Goal: Contribute content

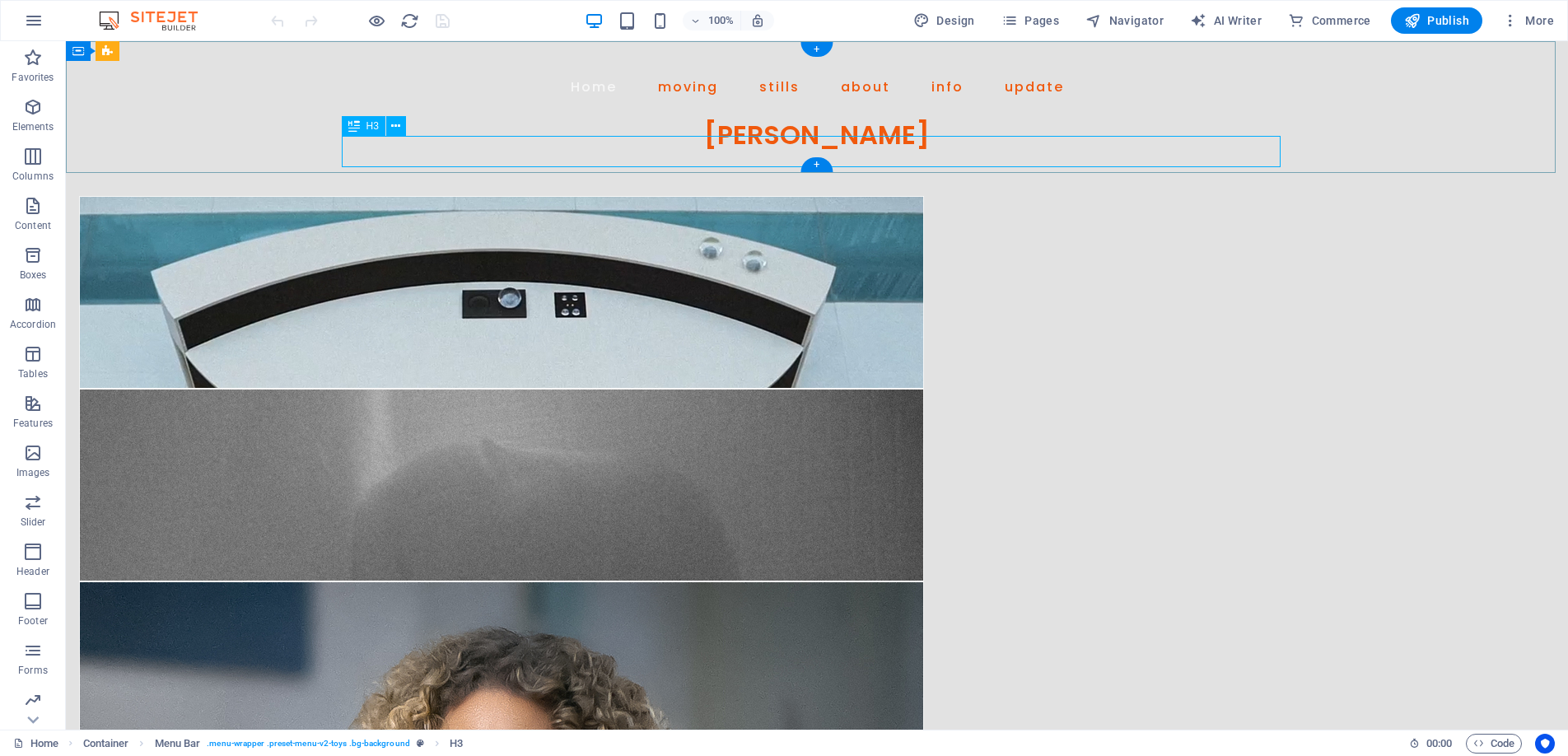
click at [799, 146] on div "[PERSON_NAME]" at bounding box center [817, 135] width 949 height 32
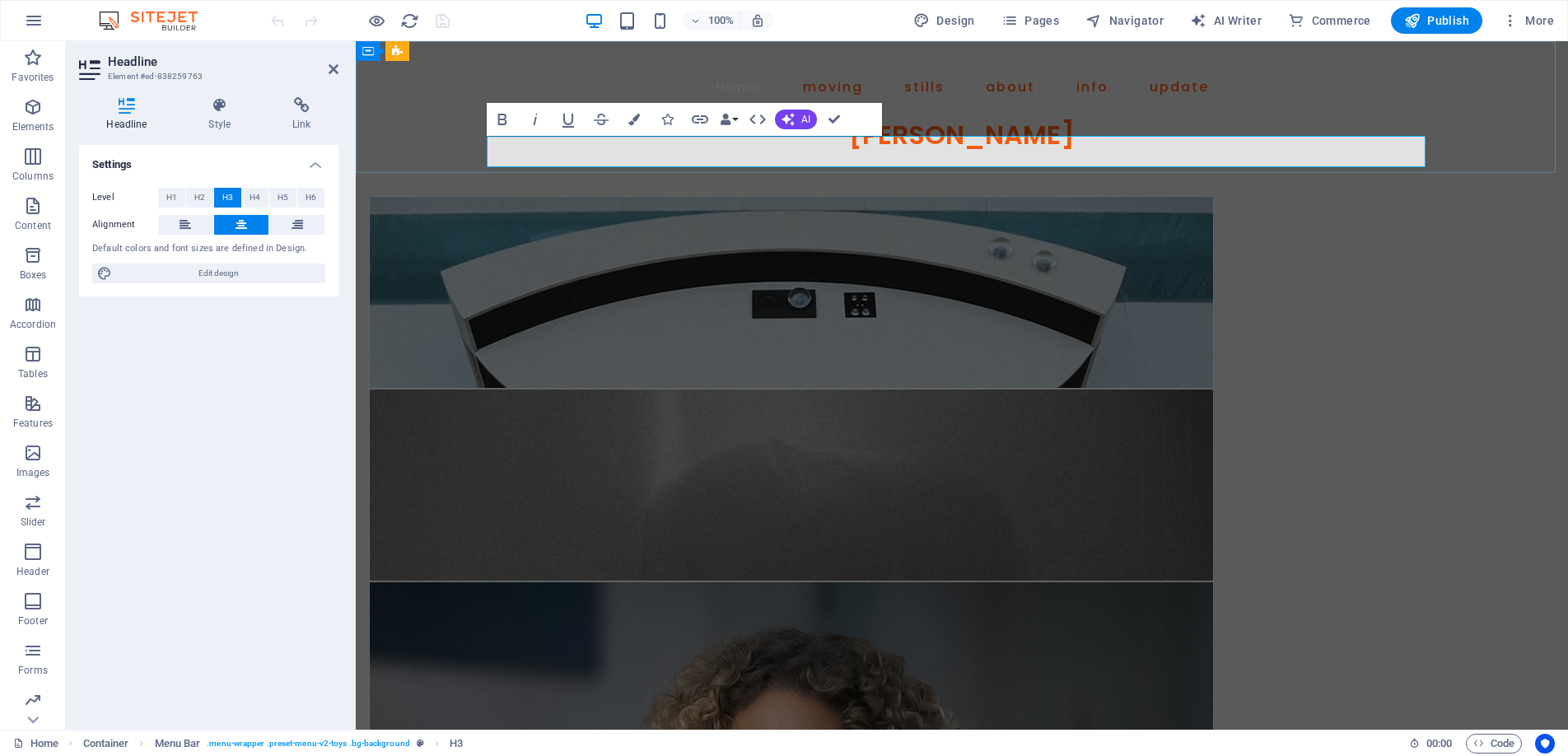
click at [1114, 151] on h3 "[PERSON_NAME]" at bounding box center [962, 135] width 949 height 32
drag, startPoint x: 833, startPoint y: 115, endPoint x: 767, endPoint y: 74, distance: 77.7
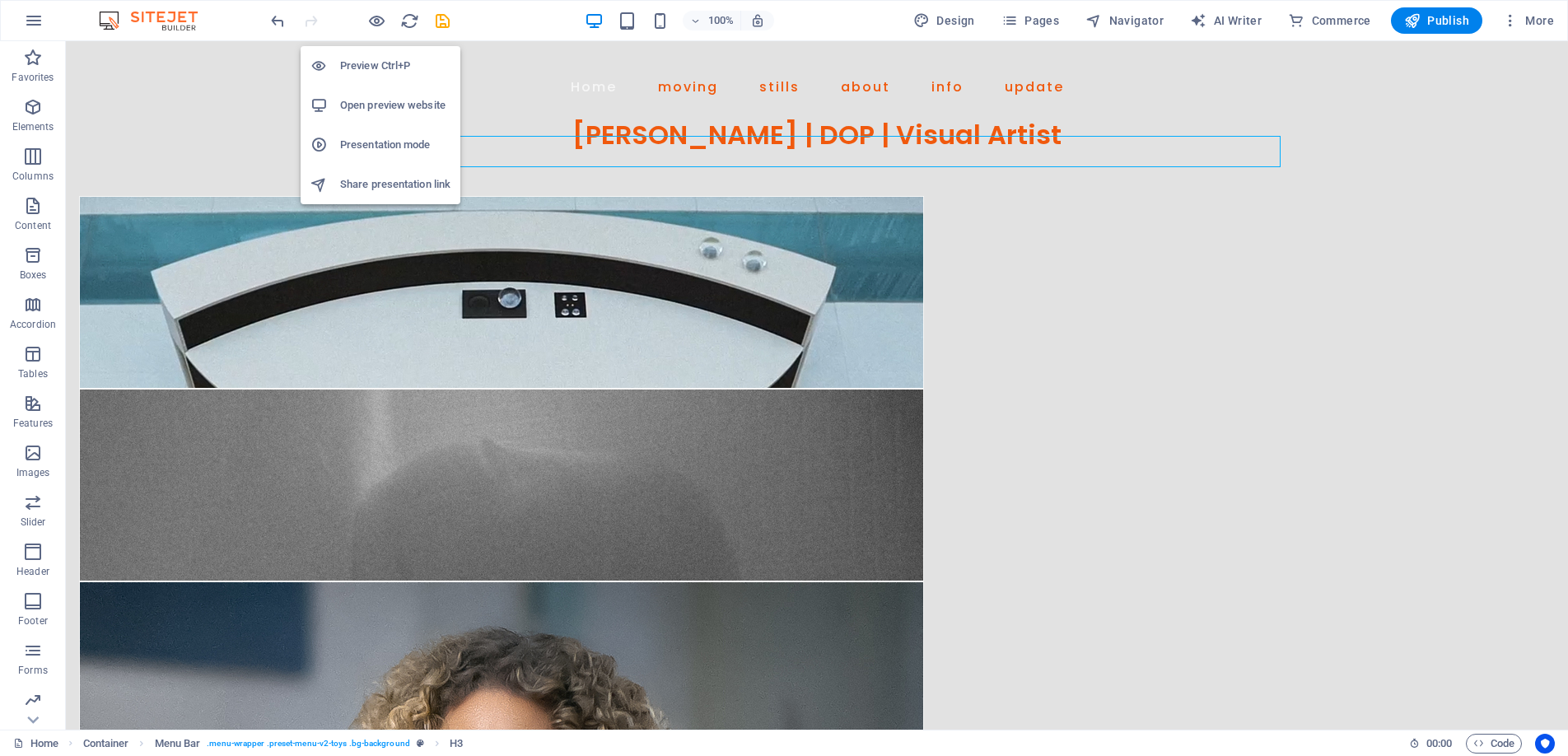
click at [379, 66] on h6 "Preview Ctrl+P" at bounding box center [395, 66] width 110 height 20
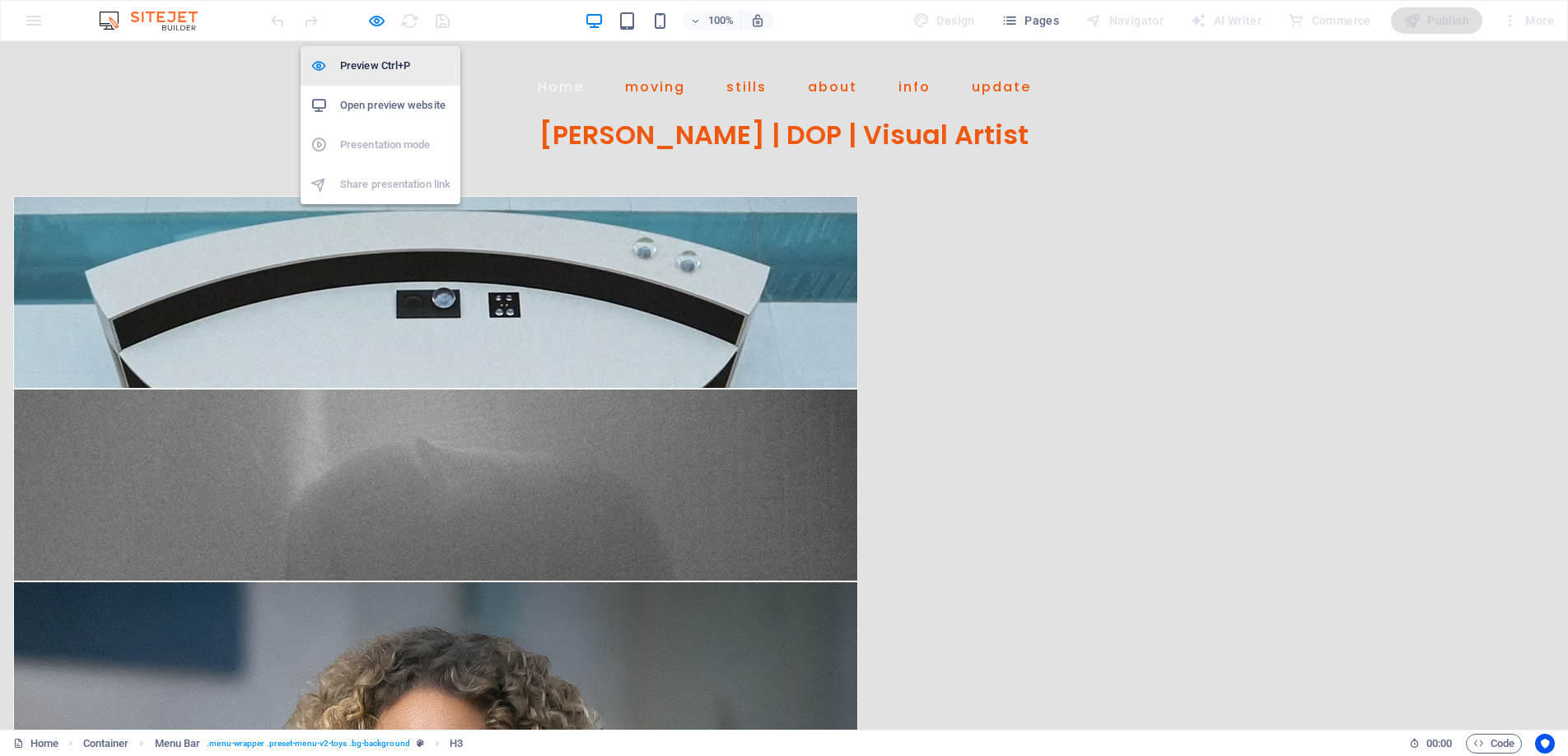
click at [374, 69] on h6 "Preview Ctrl+P" at bounding box center [395, 66] width 110 height 20
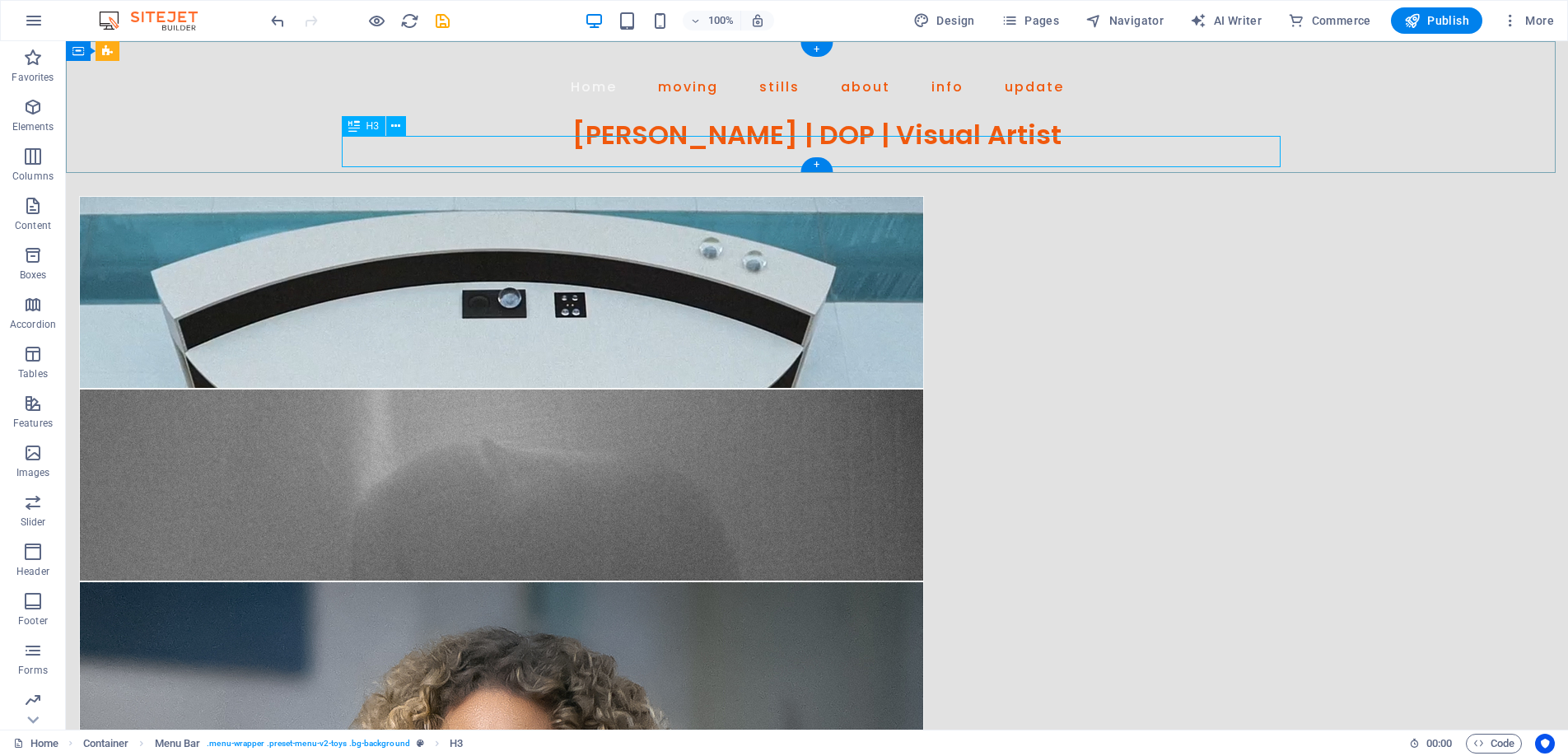
click at [585, 146] on div "Benjamin D Cooper | DOP | Visual Artist" at bounding box center [817, 135] width 949 height 32
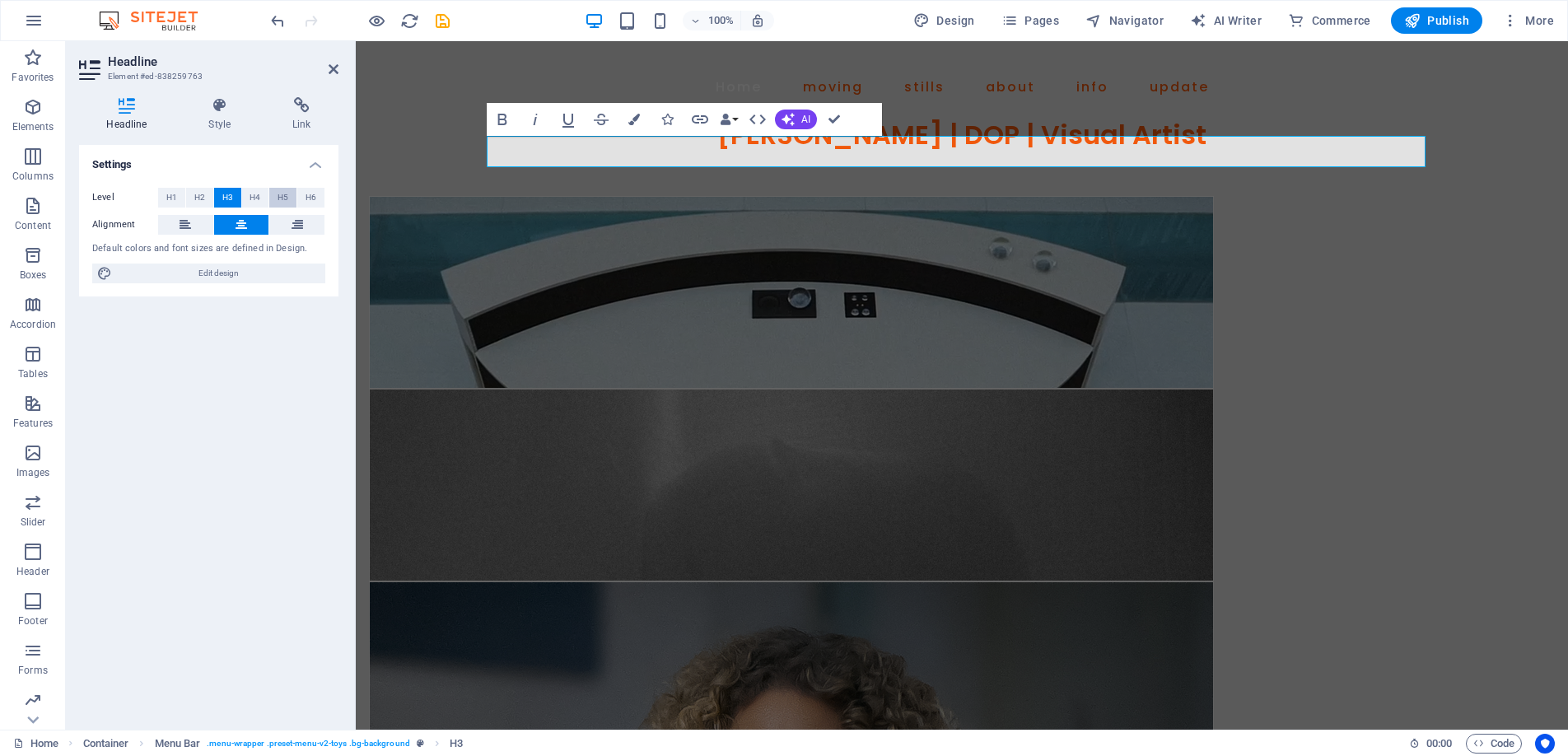
click at [281, 190] on span "H5" at bounding box center [283, 197] width 11 height 20
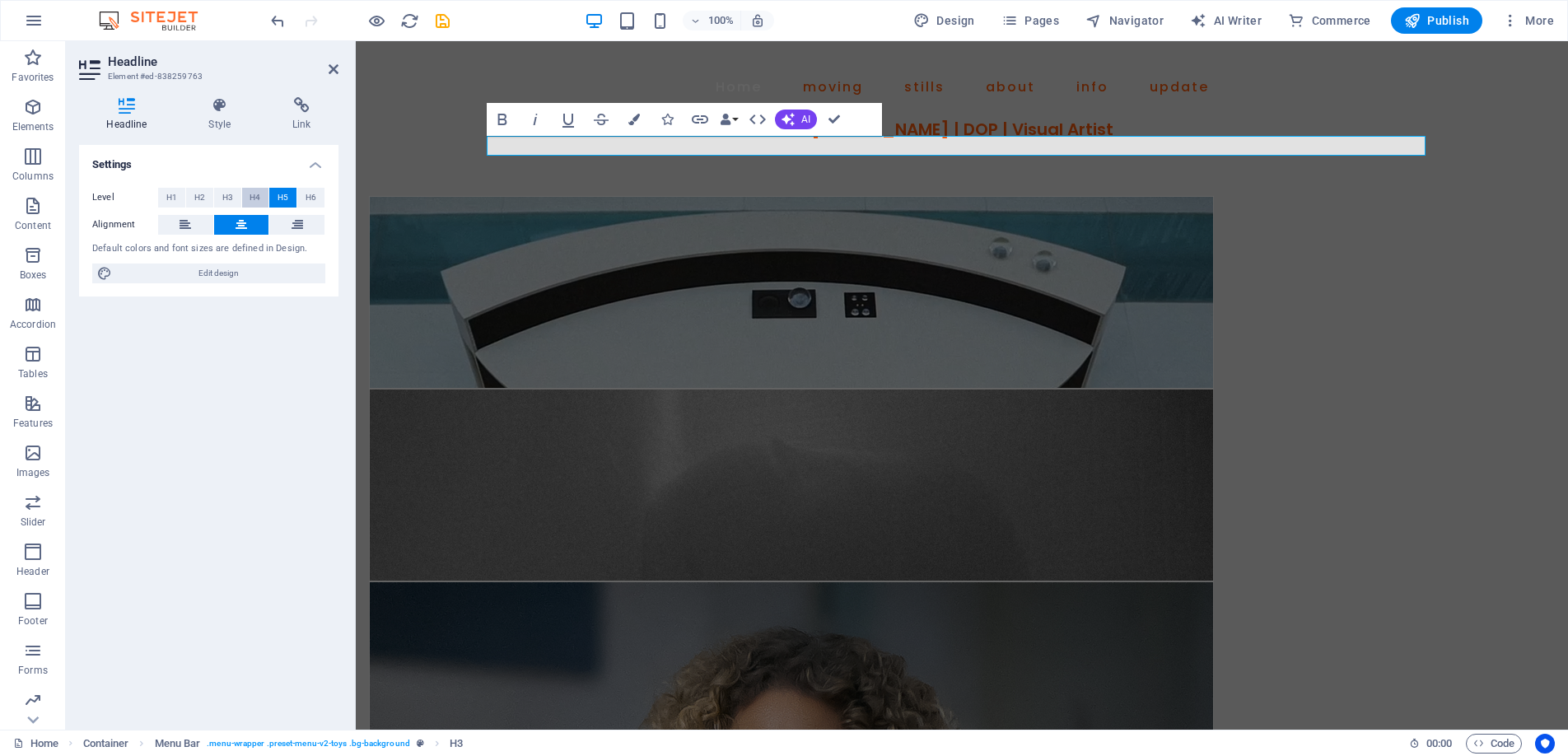
click at [249, 191] on button "H4" at bounding box center [256, 197] width 27 height 20
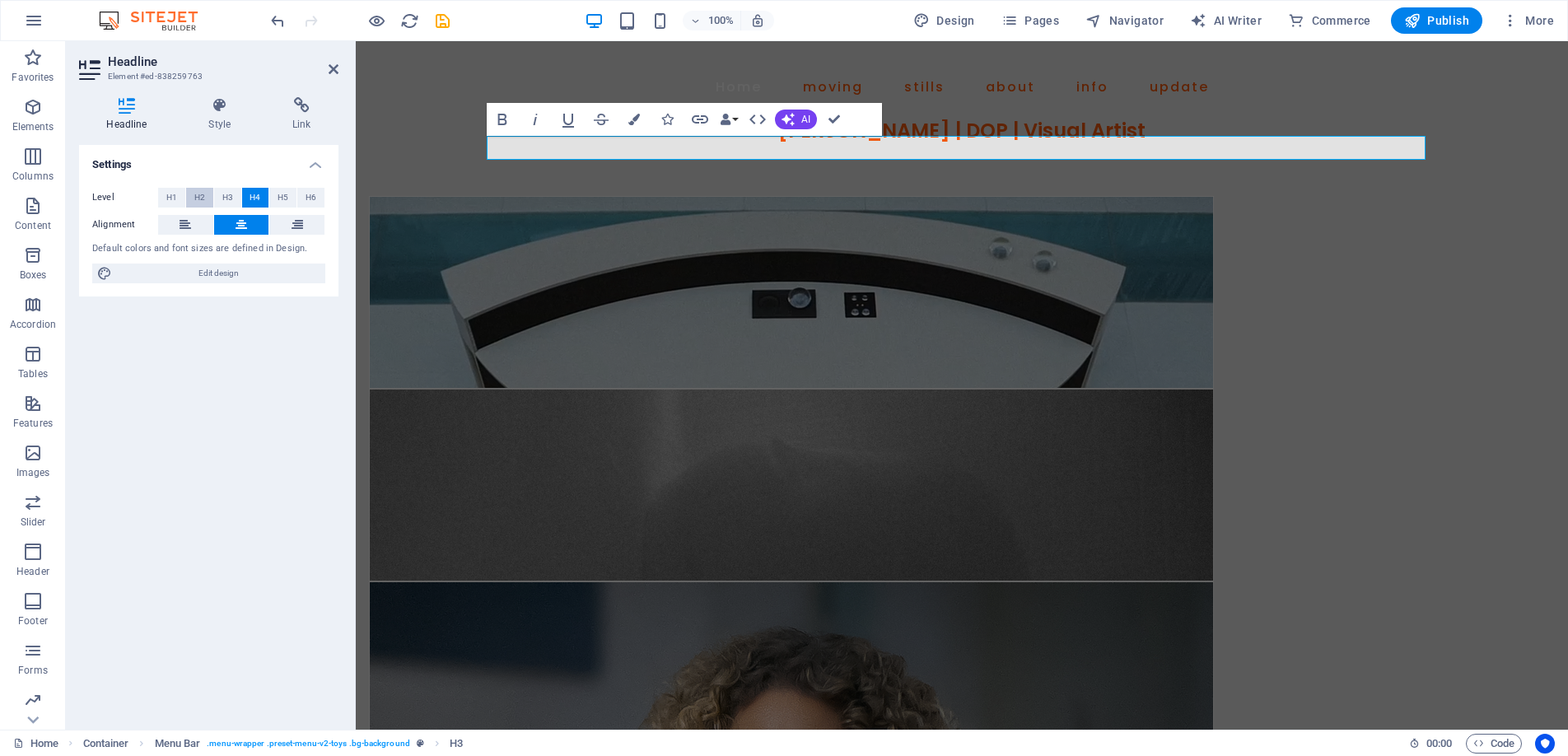
click at [199, 195] on span "H2" at bounding box center [200, 197] width 11 height 20
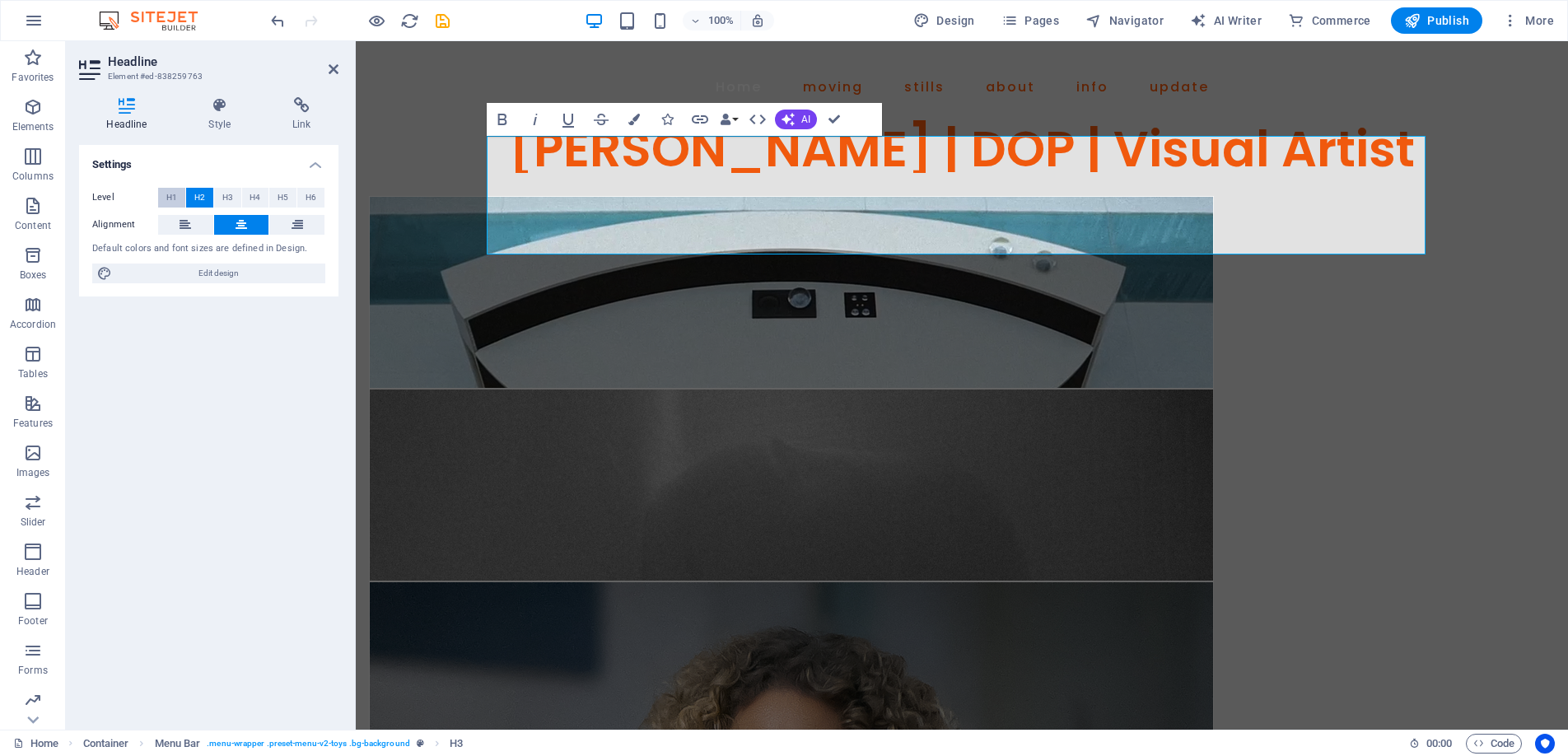
click at [164, 193] on button "H1" at bounding box center [171, 197] width 27 height 20
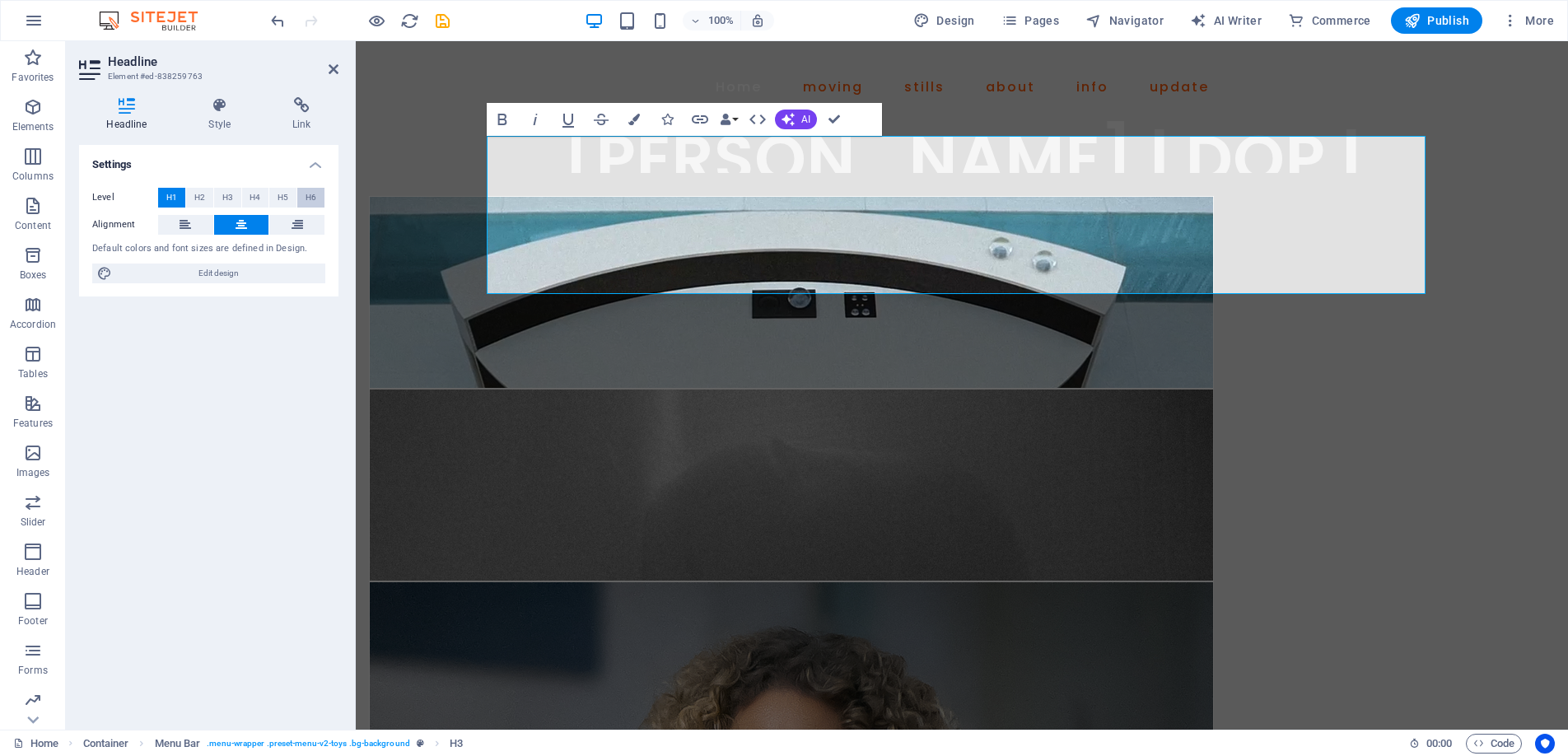
click at [315, 194] on span "H6" at bounding box center [310, 197] width 11 height 20
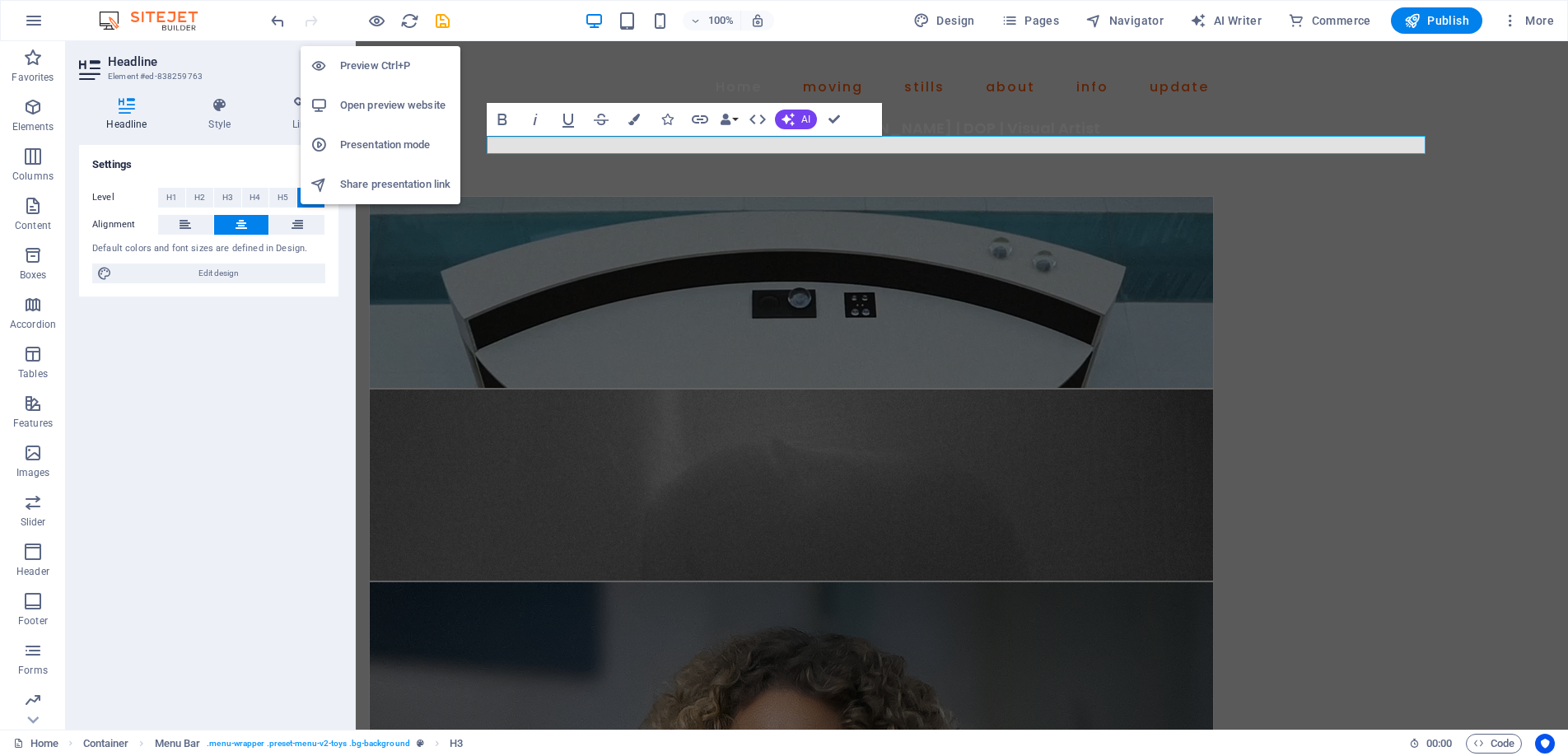
click at [378, 62] on h6 "Preview Ctrl+P" at bounding box center [395, 66] width 110 height 20
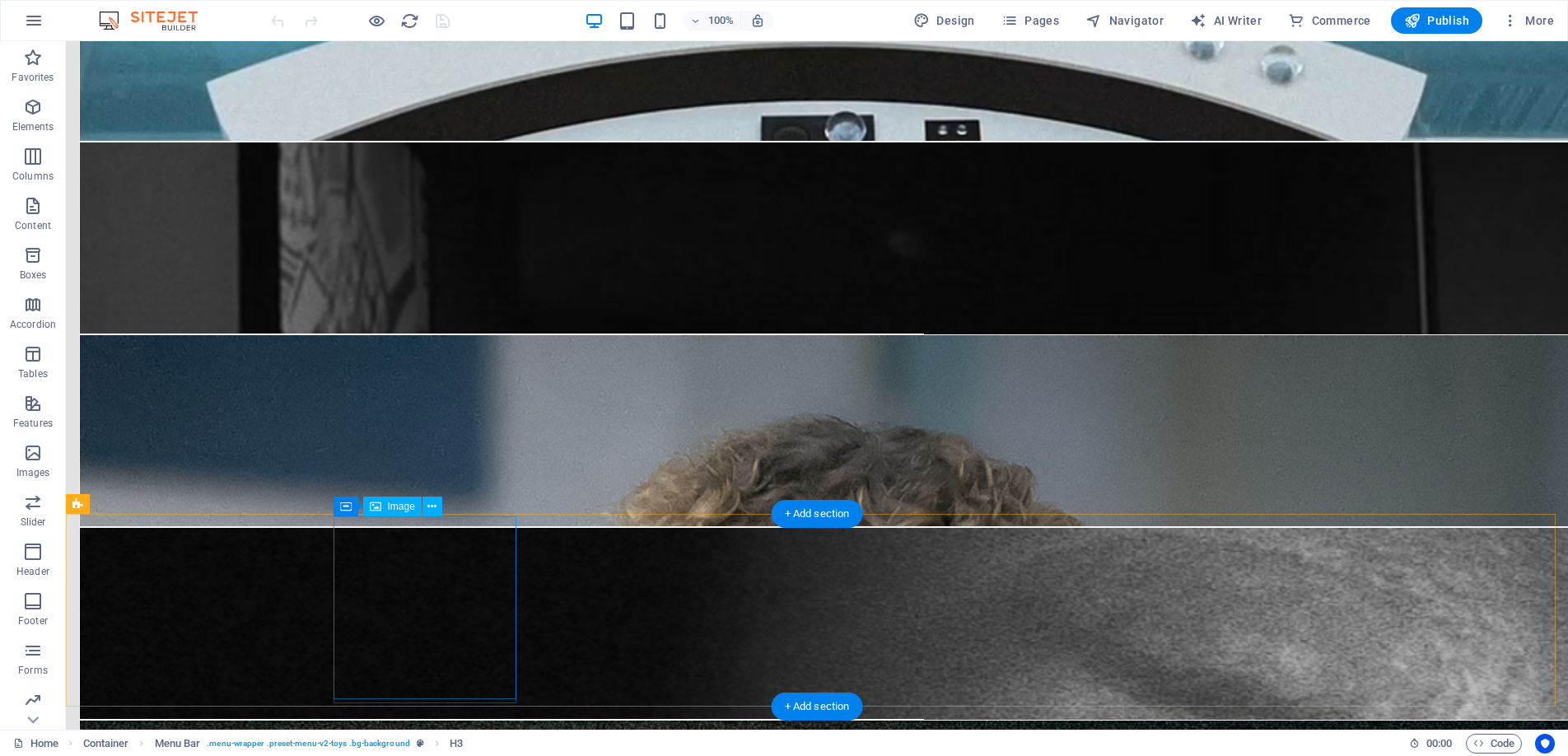
scroll to position [350, 0]
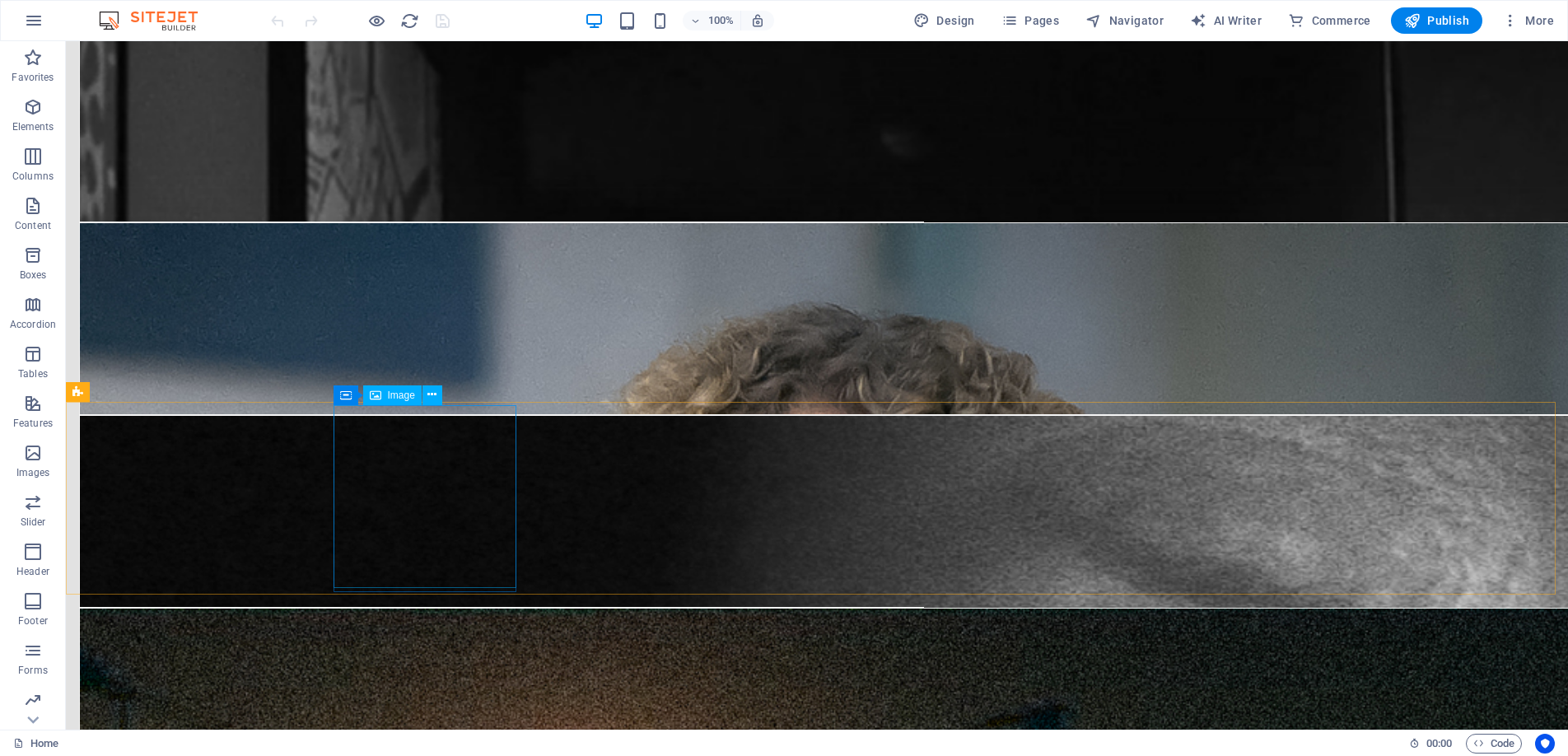
click at [399, 396] on span "Image" at bounding box center [402, 395] width 27 height 10
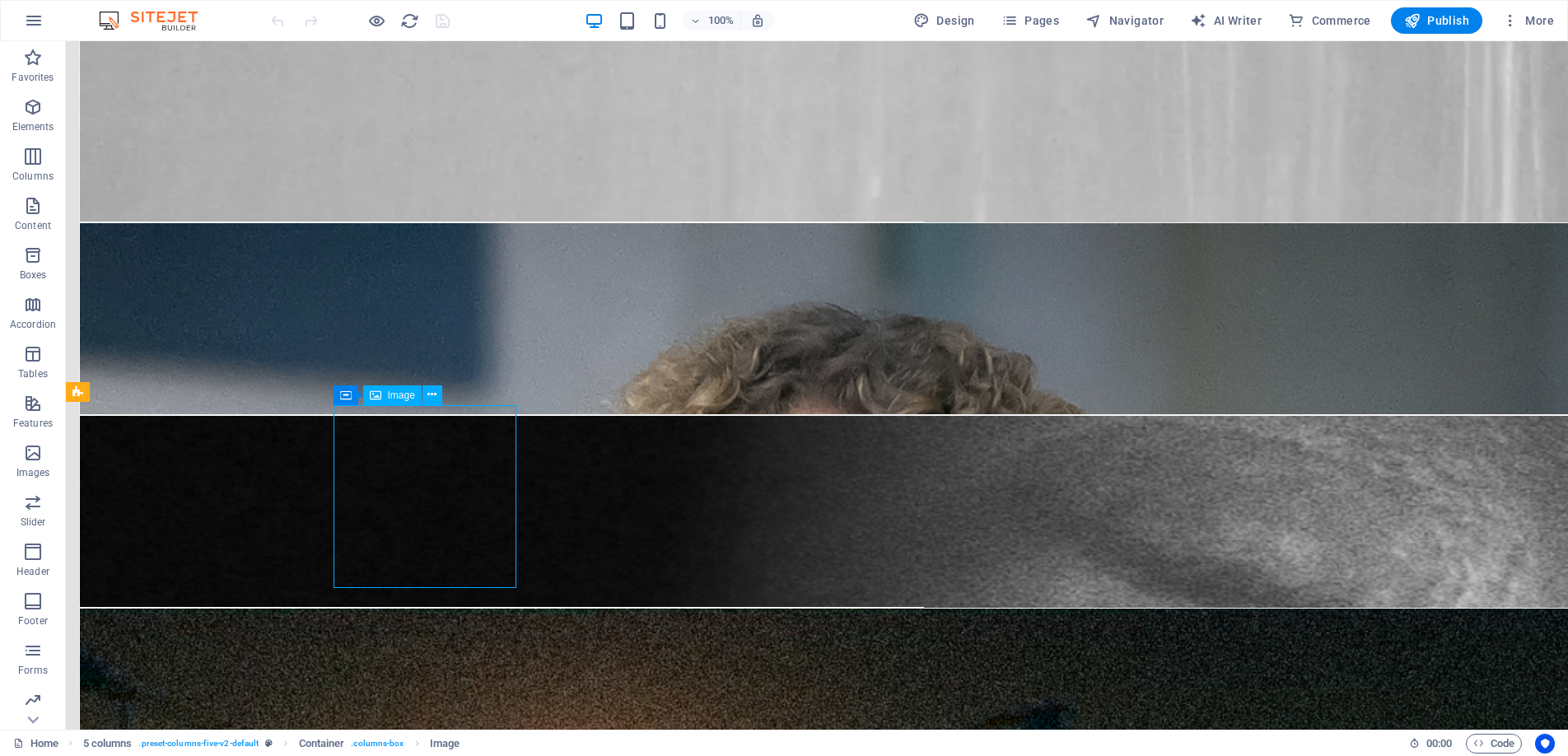
click at [399, 396] on span "Image" at bounding box center [402, 395] width 27 height 10
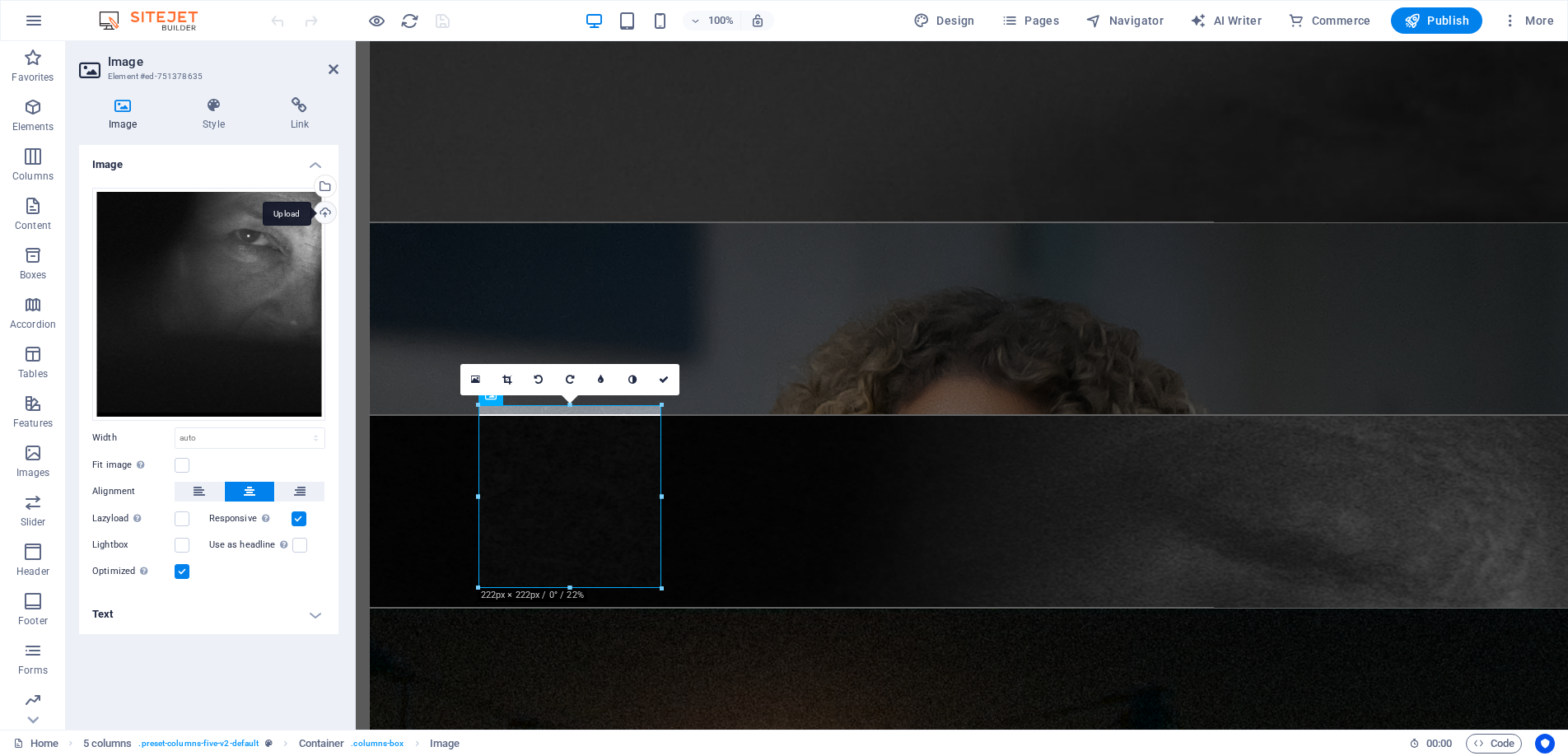
click at [321, 212] on div "Upload" at bounding box center [323, 214] width 25 height 25
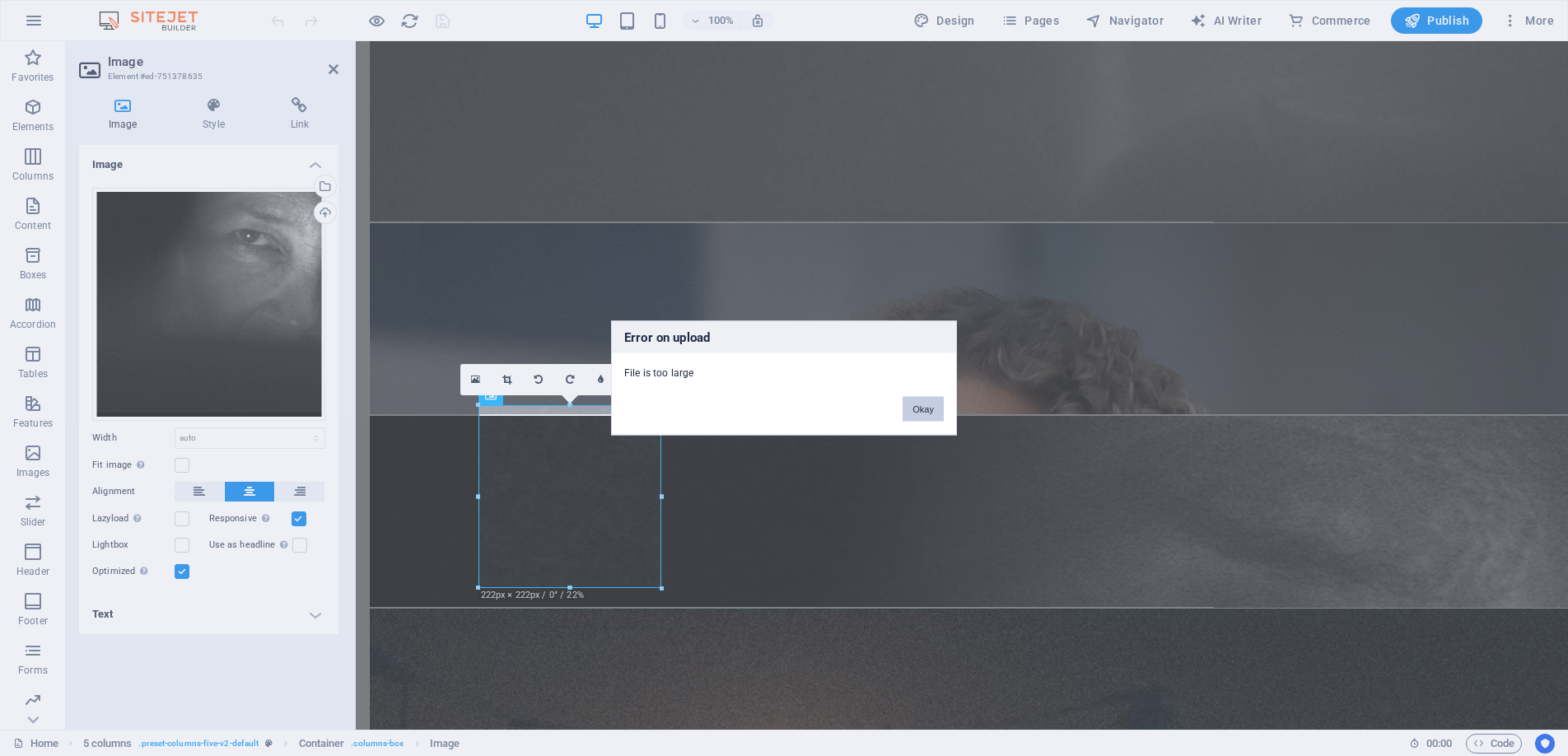
click at [923, 408] on button "Okay" at bounding box center [923, 409] width 41 height 25
